Goal: Find specific page/section: Locate a particular part of the current website

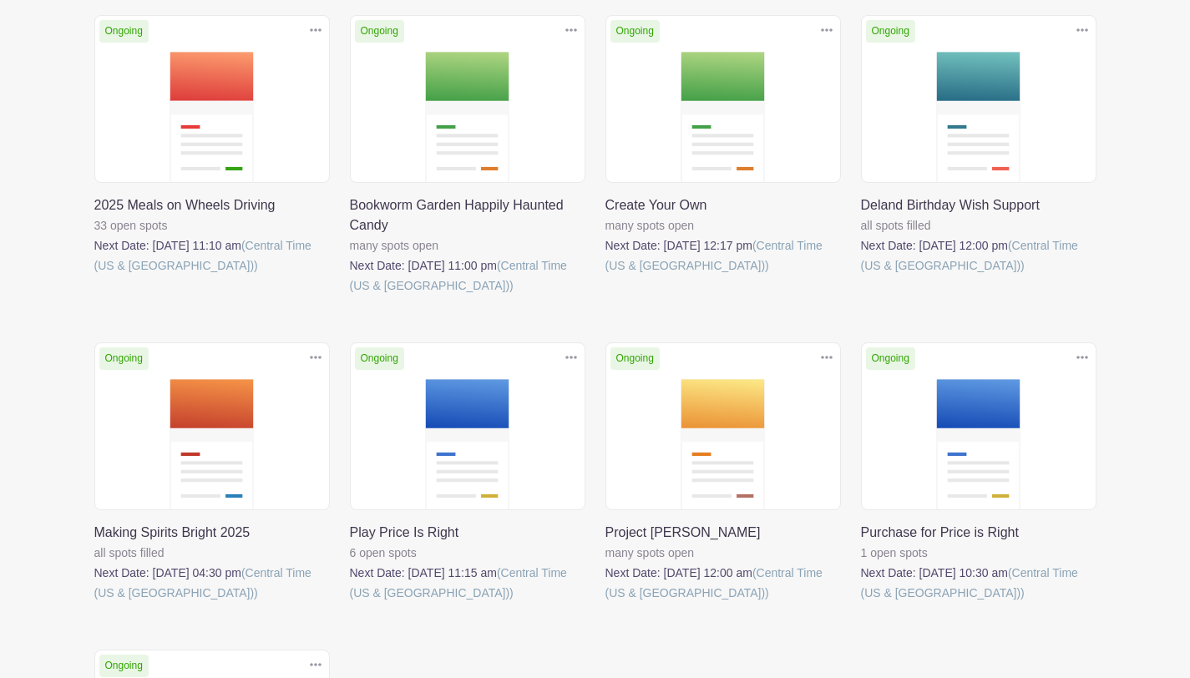
scroll to position [472, 0]
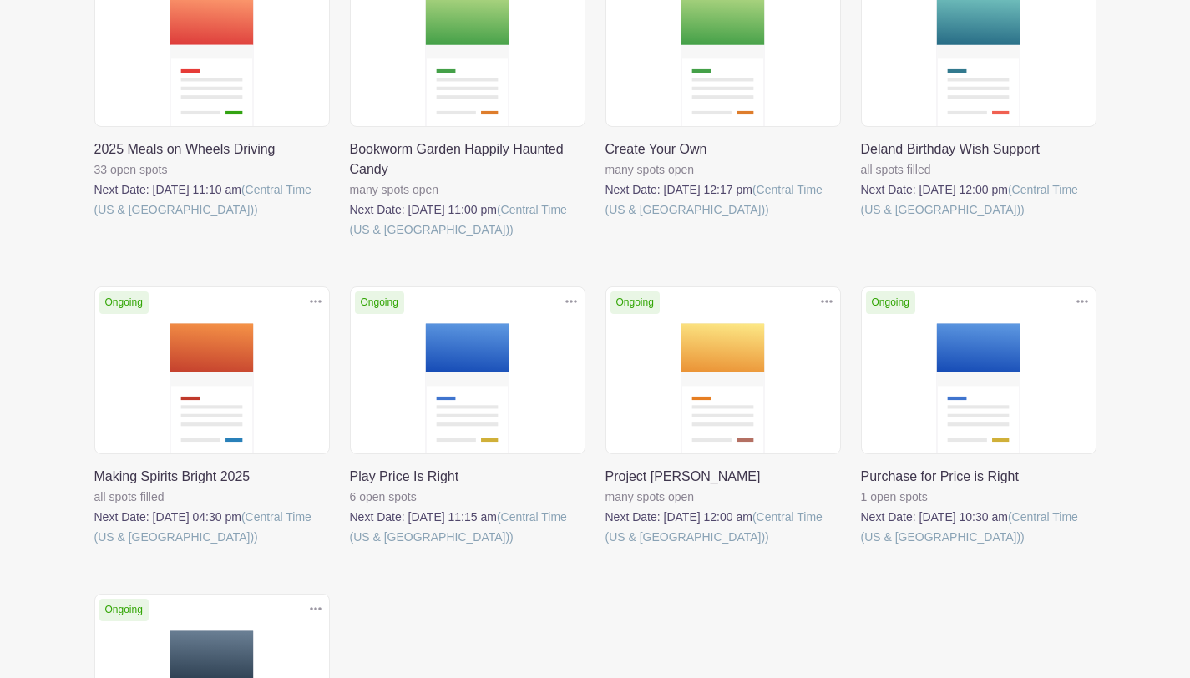
click at [861, 220] on link at bounding box center [861, 220] width 0 height 0
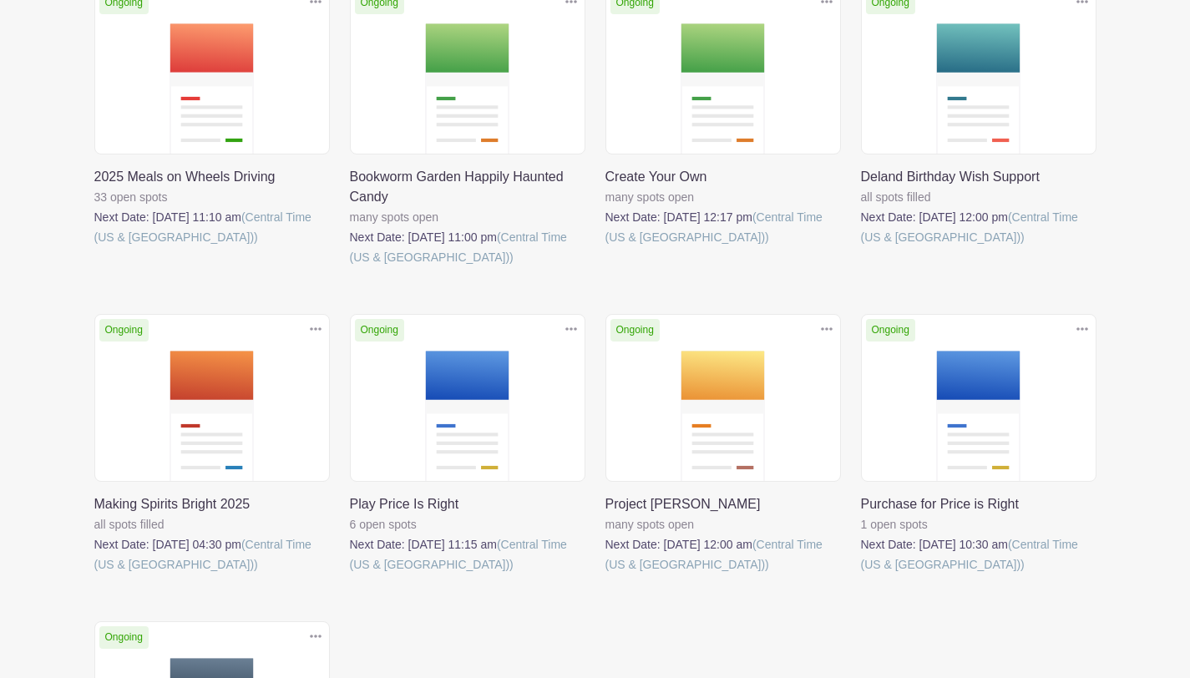
scroll to position [240, 0]
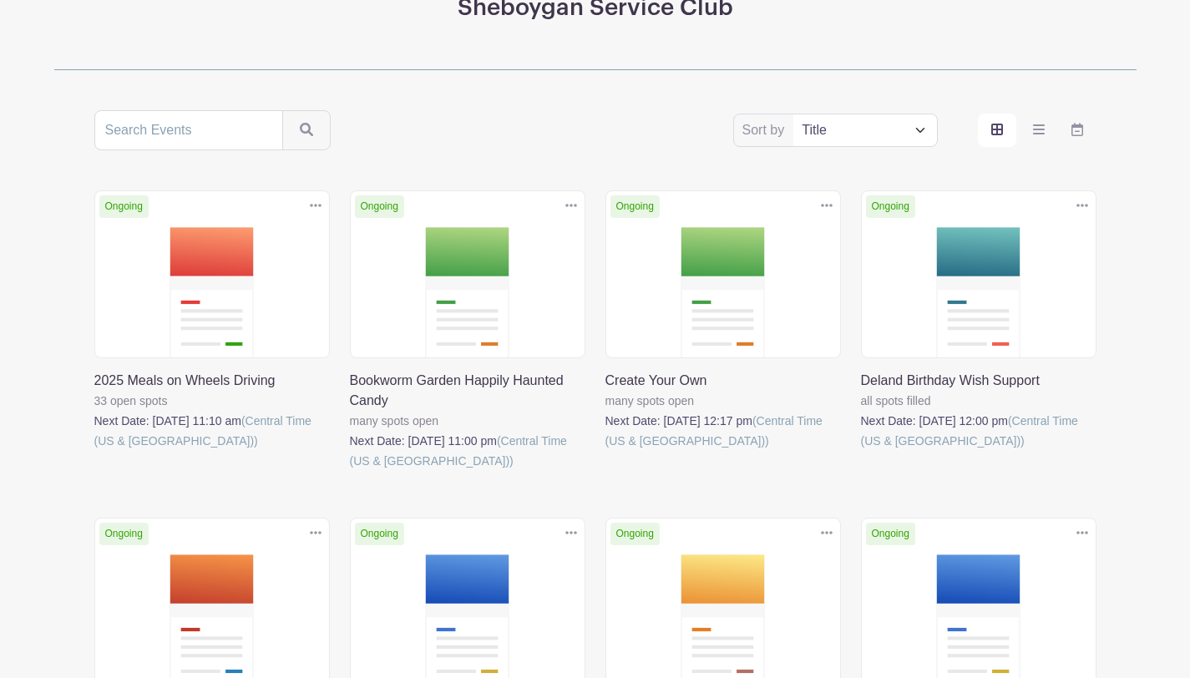
click at [94, 451] on link at bounding box center [94, 451] width 0 height 0
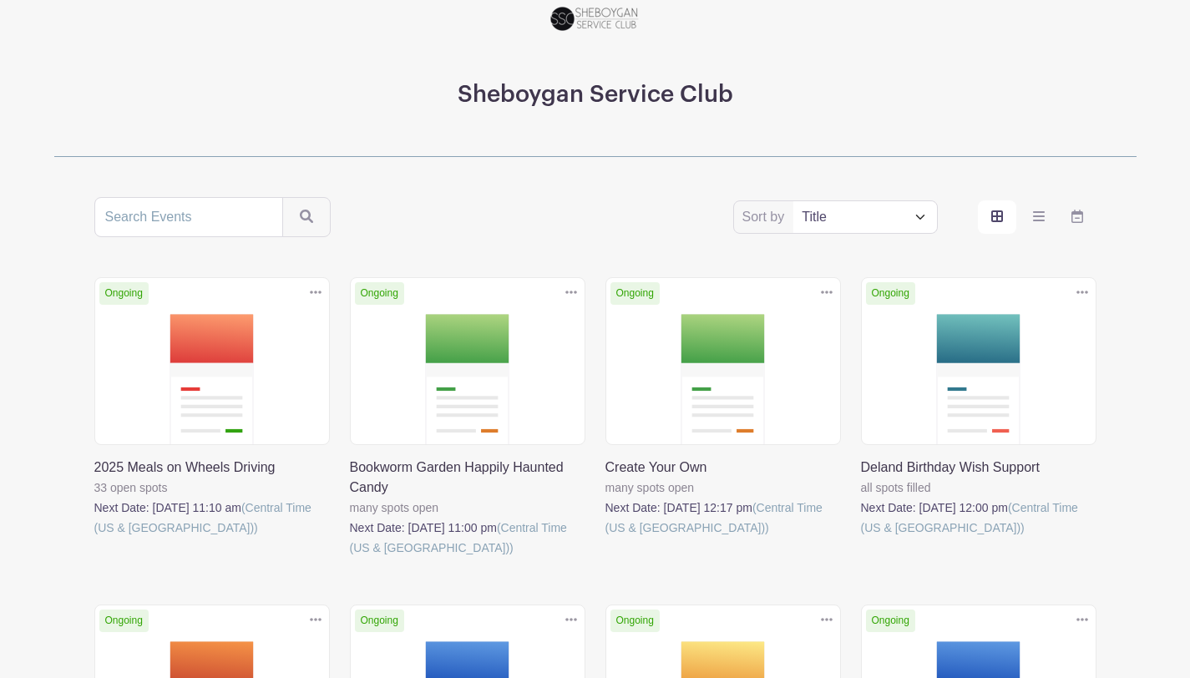
scroll to position [240, 0]
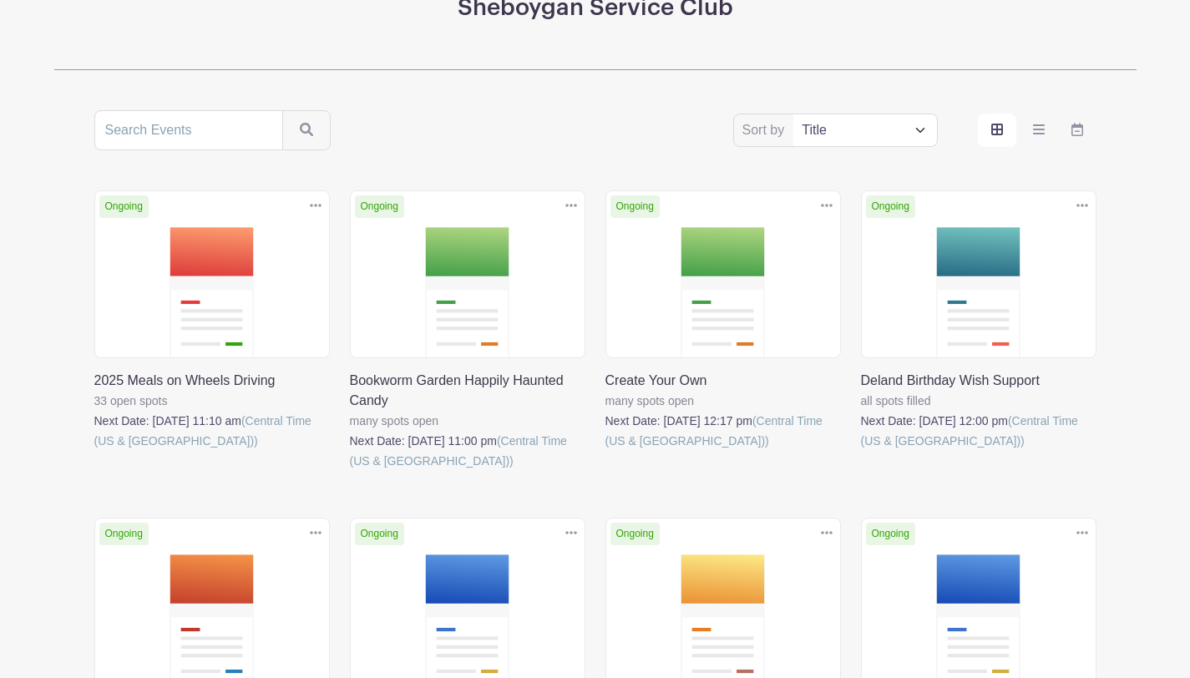
click at [350, 471] on link at bounding box center [350, 471] width 0 height 0
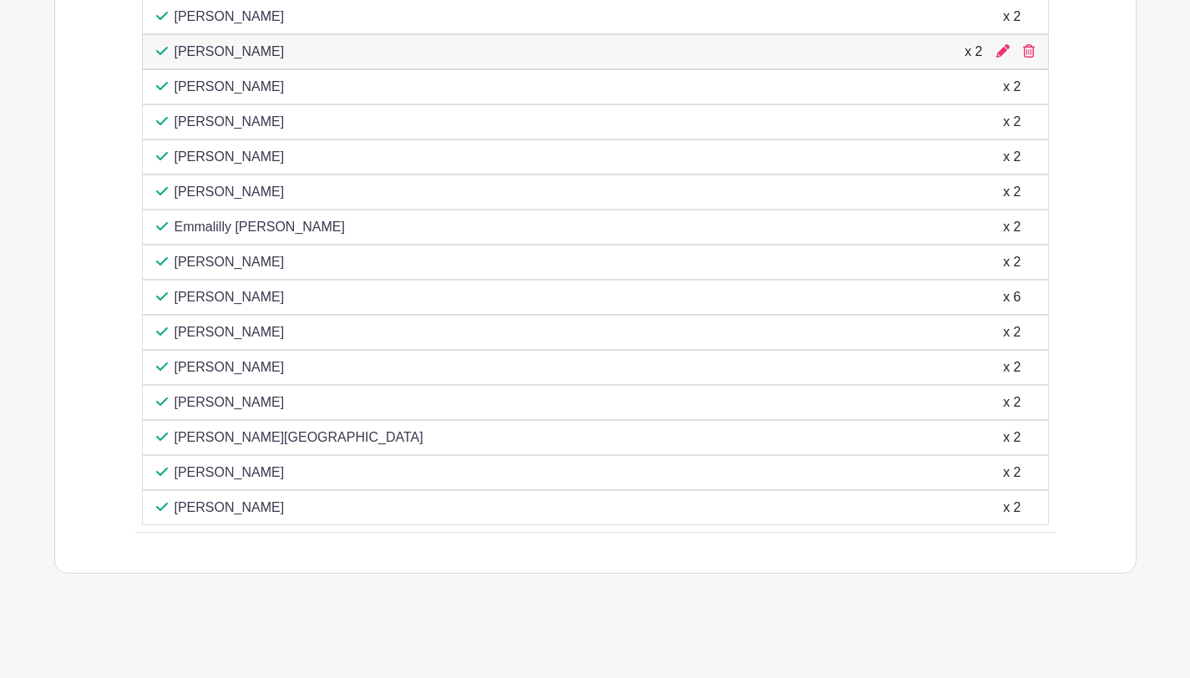
scroll to position [1233, 0]
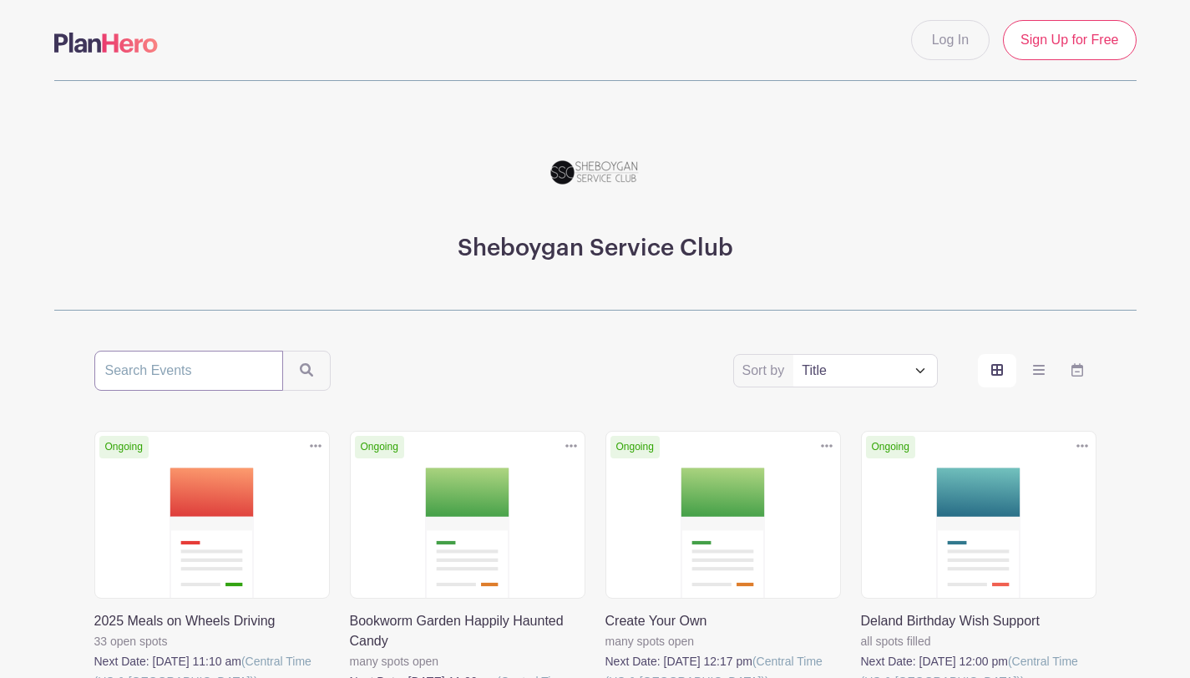
click at [197, 382] on input "search" at bounding box center [188, 371] width 189 height 40
type input "a"
type input "bookwork"
click at [282, 351] on button "submit" at bounding box center [306, 371] width 48 height 40
click at [174, 376] on input "bookwork" at bounding box center [188, 371] width 189 height 40
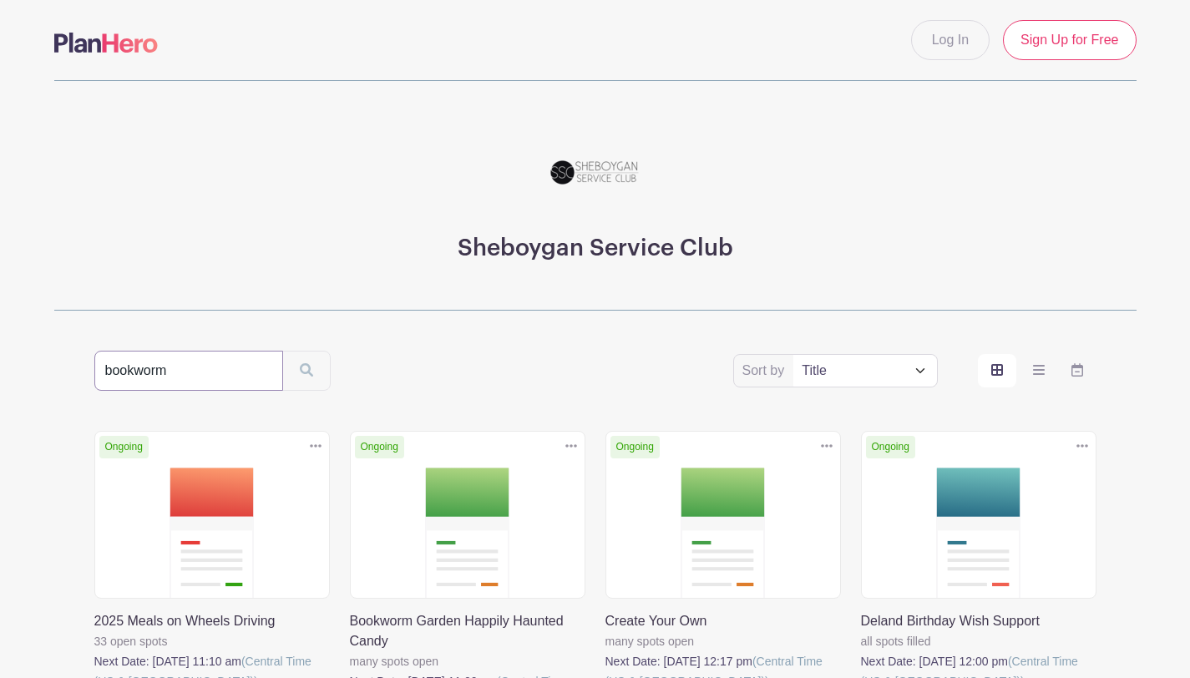
type input "bookworm"
